Goal: Task Accomplishment & Management: Manage account settings

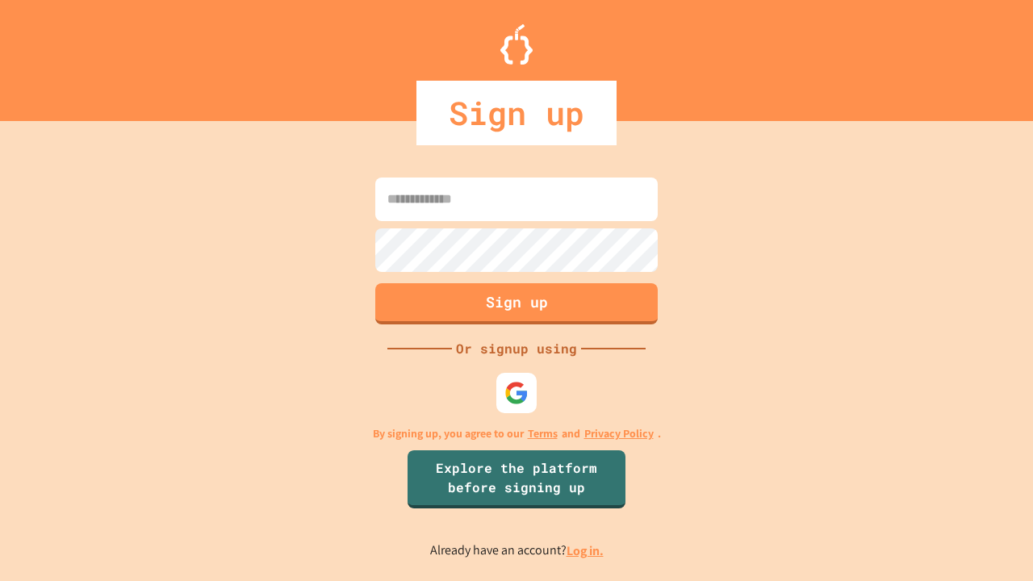
click at [586, 550] on link "Log in." at bounding box center [584, 550] width 37 height 17
